Goal: Task Accomplishment & Management: Manage account settings

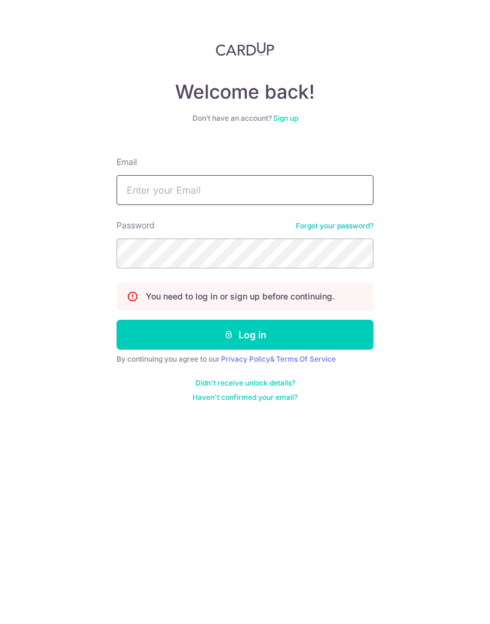
click at [324, 193] on input "Email" at bounding box center [245, 190] width 257 height 30
type input "[EMAIL_ADDRESS][DOMAIN_NAME]"
click at [341, 331] on button "Log in" at bounding box center [245, 335] width 257 height 30
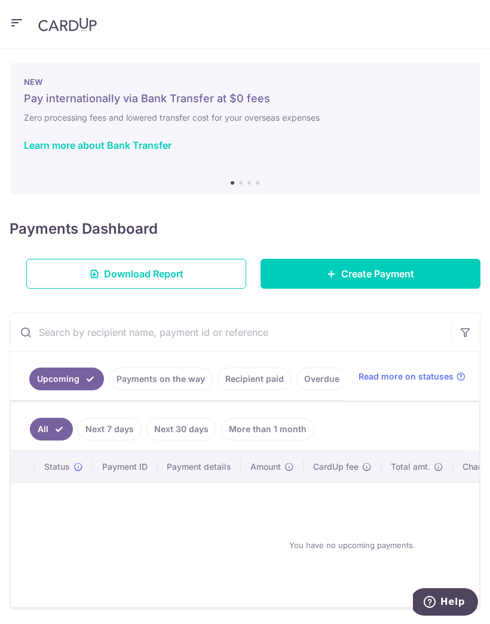
click at [20, 19] on icon "button" at bounding box center [17, 23] width 14 height 15
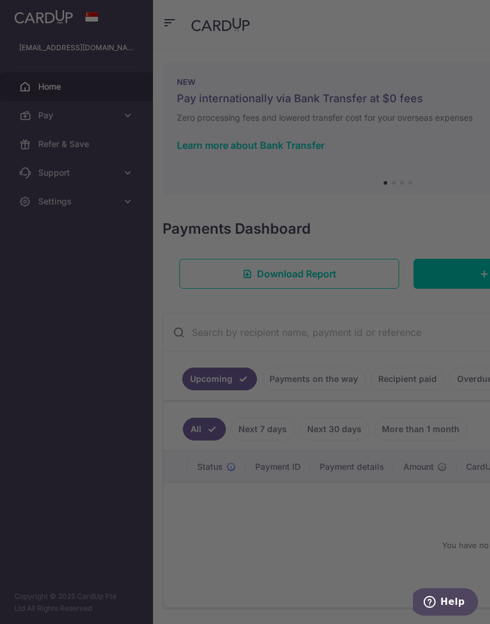
click at [131, 116] on div at bounding box center [247, 315] width 495 height 630
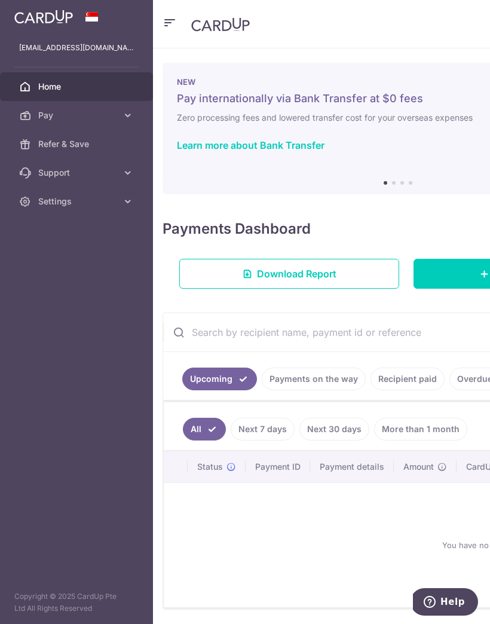
click at [130, 115] on icon at bounding box center [128, 115] width 12 height 12
click at [79, 175] on span "Recipients" at bounding box center [77, 173] width 79 height 12
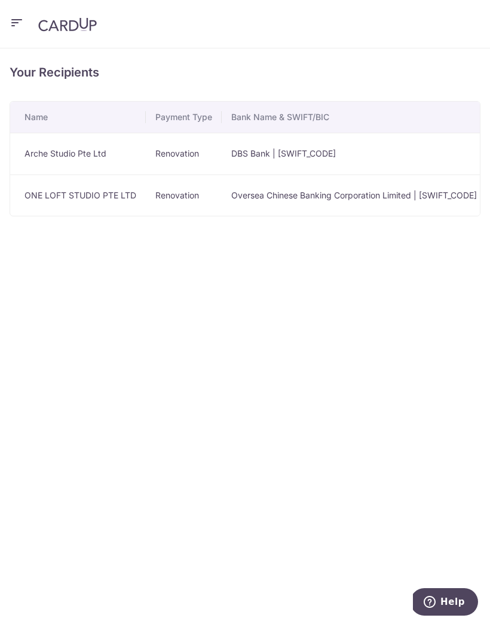
click at [109, 204] on td "ONE LOFT STUDIO PTE LTD" at bounding box center [78, 196] width 136 height 42
click at [219, 202] on td "Renovation" at bounding box center [184, 196] width 76 height 42
click at [87, 197] on td "ONE LOFT STUDIO PTE LTD" at bounding box center [78, 196] width 136 height 42
click at [149, 185] on td "Renovation" at bounding box center [184, 196] width 76 height 42
click at [262, 191] on td "Oversea Chinese Banking Corporation Limited | OCBCSGSGXXX" at bounding box center [354, 196] width 265 height 42
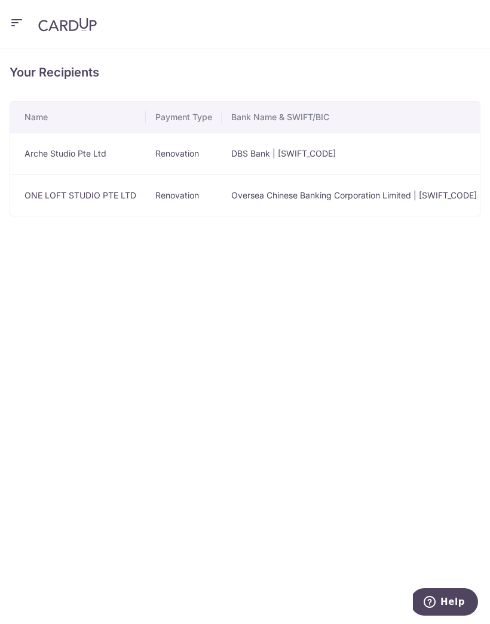
click at [252, 196] on td "Oversea Chinese Banking Corporation Limited | OCBCSGSGXXX" at bounding box center [354, 196] width 265 height 42
click at [87, 181] on td "ONE LOFT STUDIO PTE LTD" at bounding box center [78, 196] width 136 height 42
click at [11, 26] on icon "button" at bounding box center [17, 23] width 14 height 15
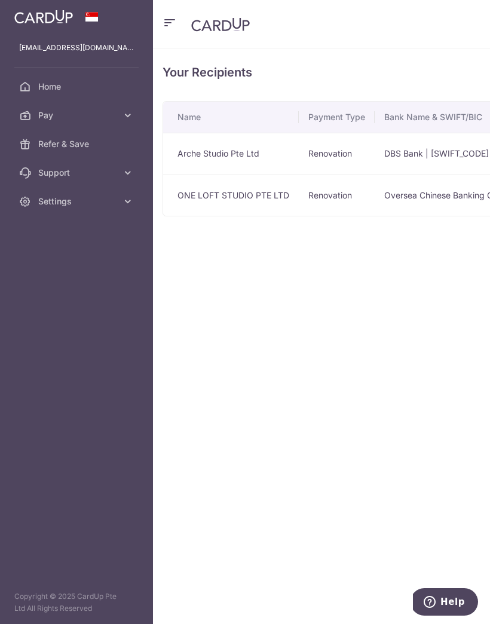
click at [130, 127] on link "Pay" at bounding box center [76, 115] width 153 height 29
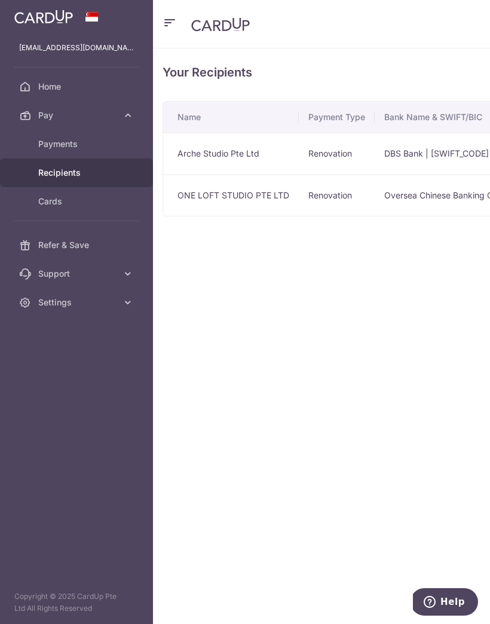
click at [94, 182] on link "Recipients" at bounding box center [76, 172] width 153 height 29
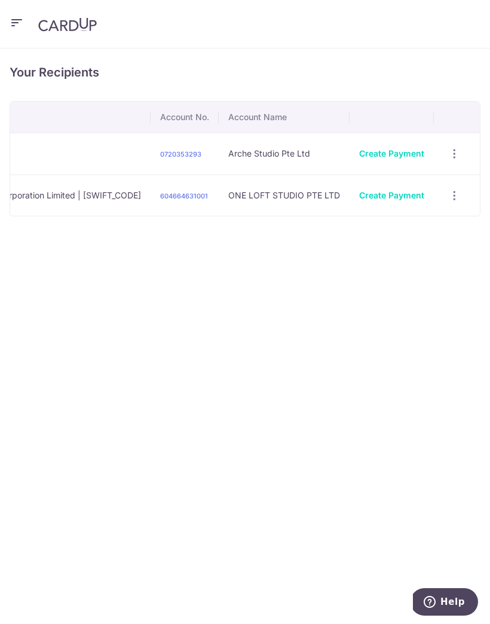
scroll to position [0, 490]
click at [179, 228] on div "Your Recipients Name Payment Type Bank Name & SWIFT/BIC Account No. Account Nam…" at bounding box center [245, 336] width 490 height 576
